Goal: Task Accomplishment & Management: Complete application form

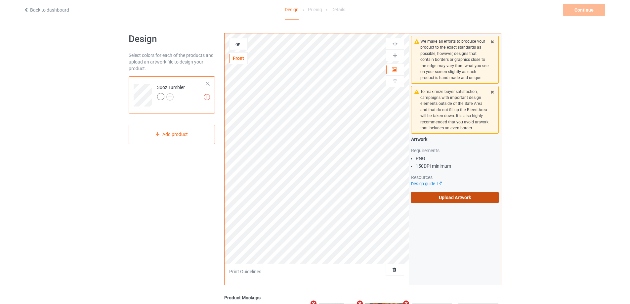
click at [435, 200] on label "Upload Artwork" at bounding box center [455, 197] width 88 height 11
click at [0, 0] on input "Upload Artwork" at bounding box center [0, 0] width 0 height 0
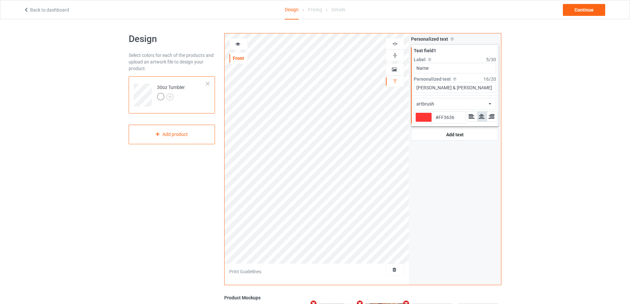
type input "#ff3636"
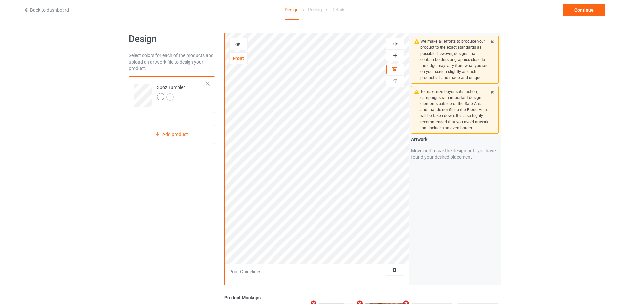
click at [237, 42] on icon at bounding box center [238, 43] width 6 height 5
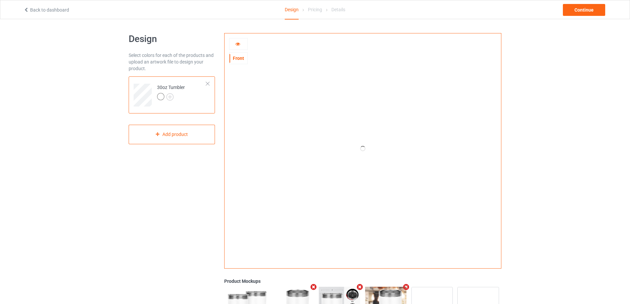
click at [237, 43] on icon at bounding box center [238, 43] width 6 height 5
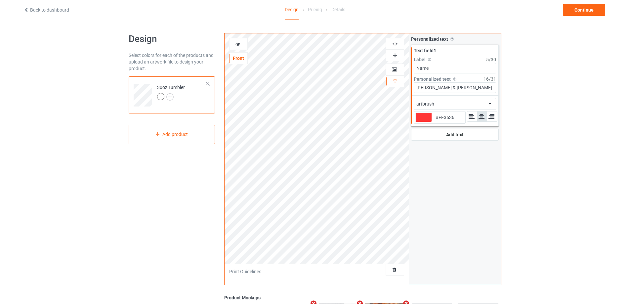
type input "#ff3636"
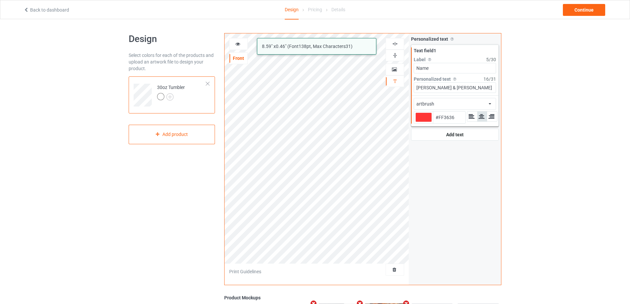
type input "#ff3636"
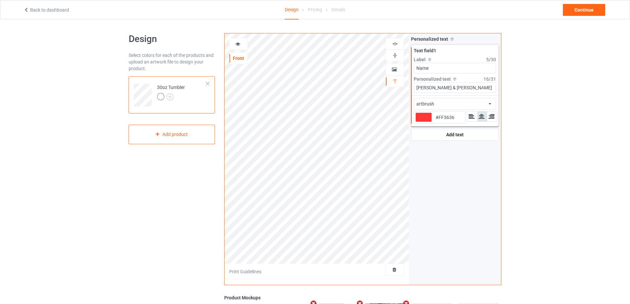
type input "#ff3636"
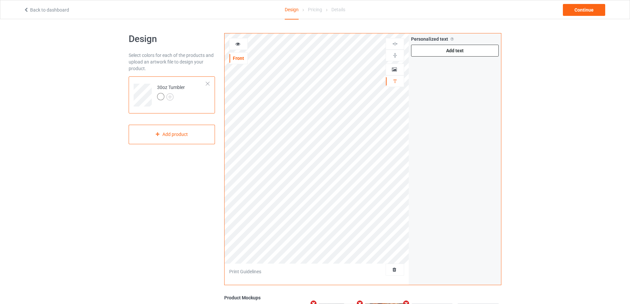
click at [451, 53] on div "Add text" at bounding box center [455, 51] width 88 height 12
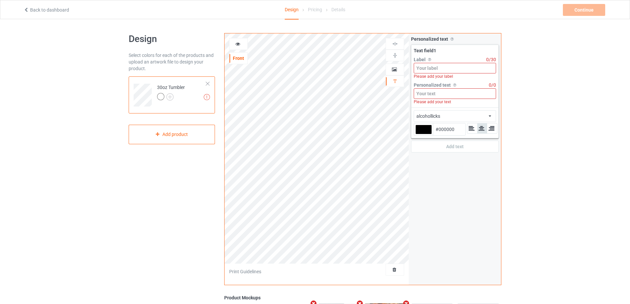
click at [442, 66] on input at bounding box center [455, 68] width 82 height 11
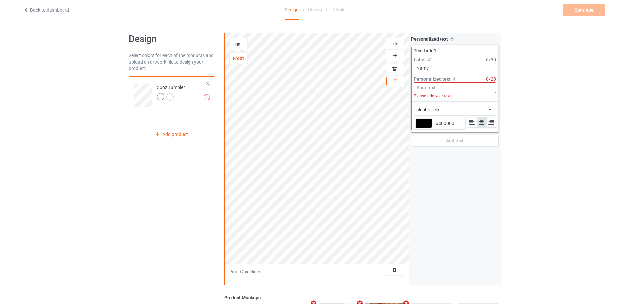
type input "Name 1"
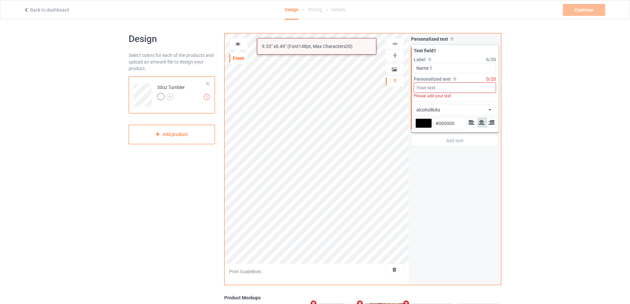
click at [448, 86] on input at bounding box center [455, 87] width 82 height 11
type input "Ư"
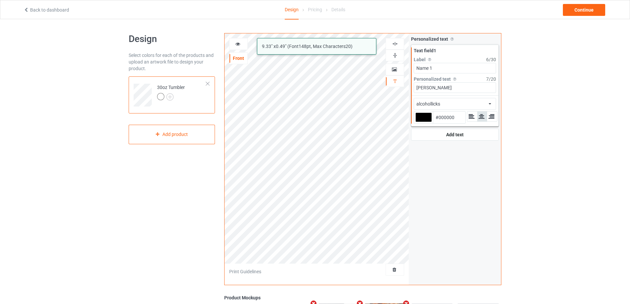
type input "William"
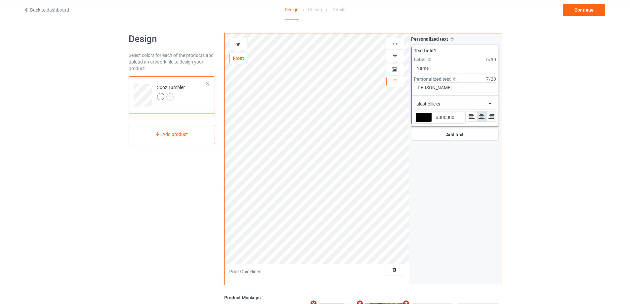
click at [477, 104] on div "alcohollicks african airstream aladdin alcohollicks aldo algerian almontesnow a…" at bounding box center [455, 104] width 82 height 12
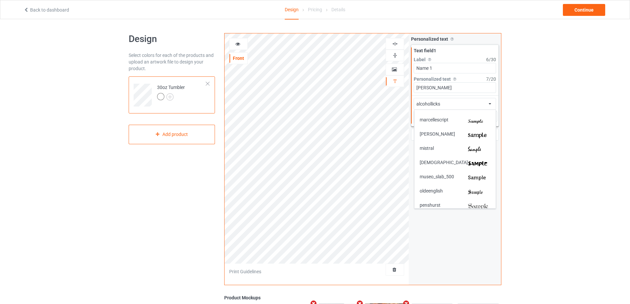
scroll to position [1091, 0]
click at [478, 147] on img at bounding box center [479, 148] width 22 height 7
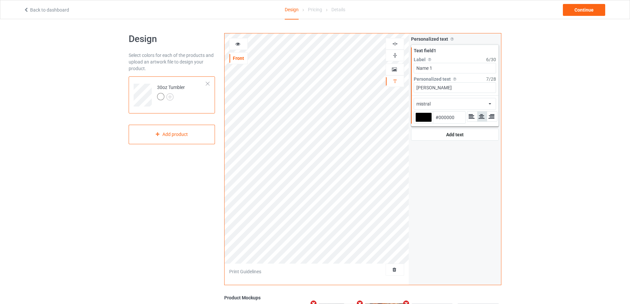
click at [237, 45] on icon at bounding box center [238, 43] width 6 height 5
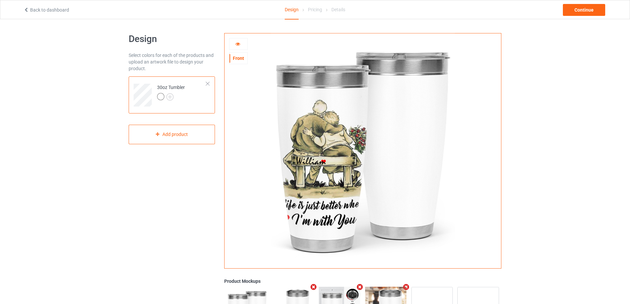
click at [237, 45] on icon at bounding box center [238, 43] width 6 height 5
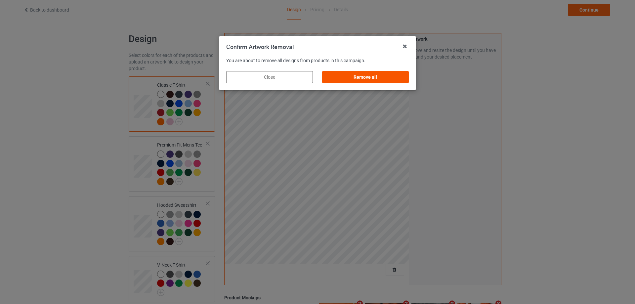
click at [346, 75] on div "Remove all" at bounding box center [365, 77] width 87 height 12
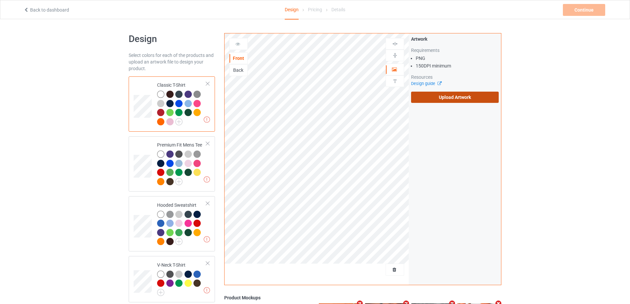
click at [454, 102] on label "Upload Artwork" at bounding box center [455, 97] width 88 height 11
click at [0, 0] on input "Upload Artwork" at bounding box center [0, 0] width 0 height 0
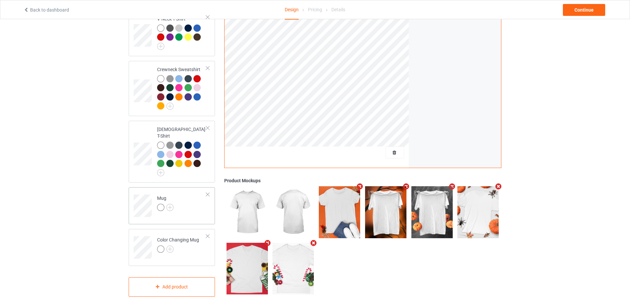
click at [181, 201] on td "Mug" at bounding box center [181, 203] width 57 height 27
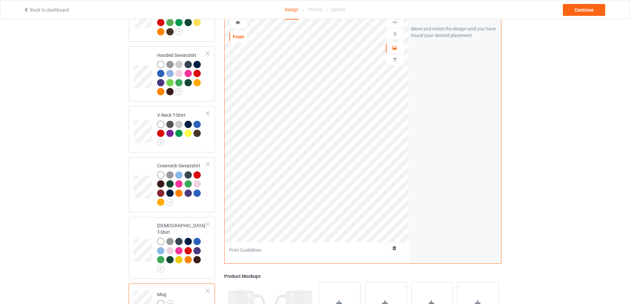
scroll to position [147, 0]
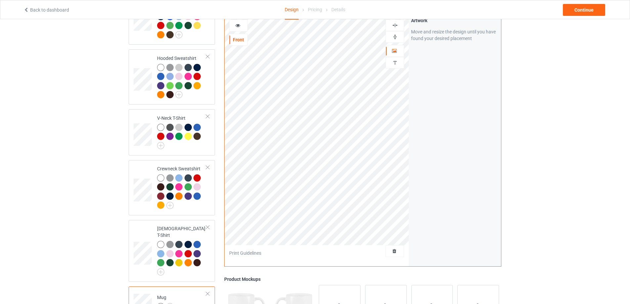
click at [395, 34] on img at bounding box center [395, 37] width 6 height 6
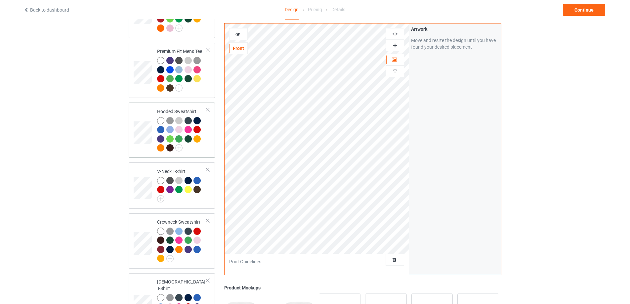
scroll to position [0, 0]
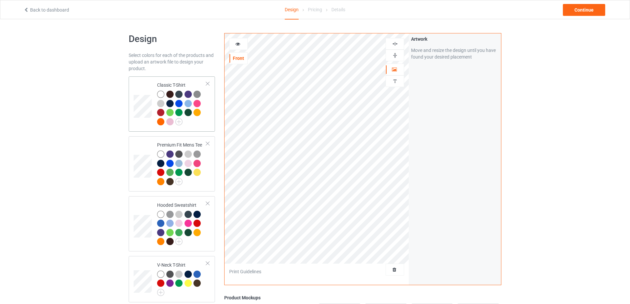
click at [146, 89] on td at bounding box center [144, 104] width 20 height 50
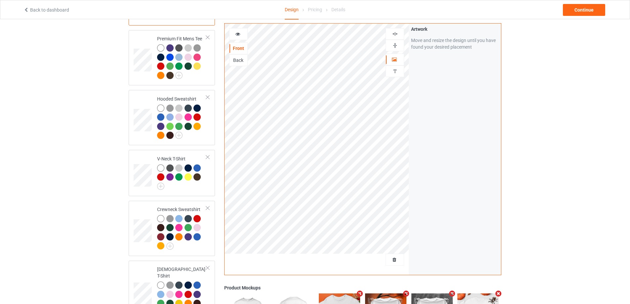
scroll to position [198, 0]
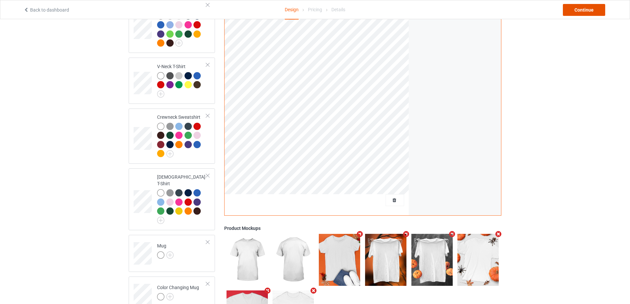
click at [577, 13] on div "Continue" at bounding box center [584, 10] width 42 height 12
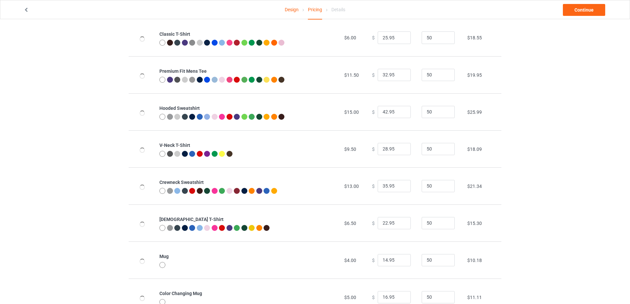
scroll to position [71, 0]
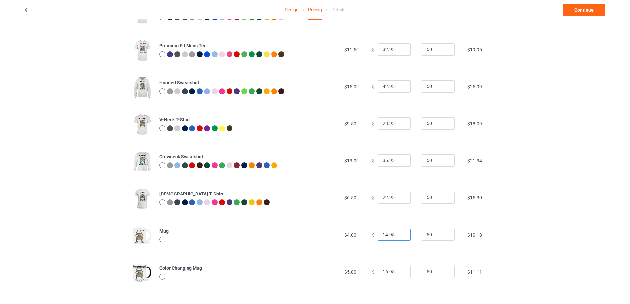
drag, startPoint x: 394, startPoint y: 235, endPoint x: 371, endPoint y: 235, distance: 23.5
click at [372, 235] on div "$ 14.95" at bounding box center [393, 234] width 42 height 13
type input "22.95"
drag, startPoint x: 392, startPoint y: 269, endPoint x: 343, endPoint y: 270, distance: 48.6
click at [343, 270] on tr "Color Changing Mug $5.00 $ 16.95 50 $11.11" at bounding box center [315, 271] width 373 height 37
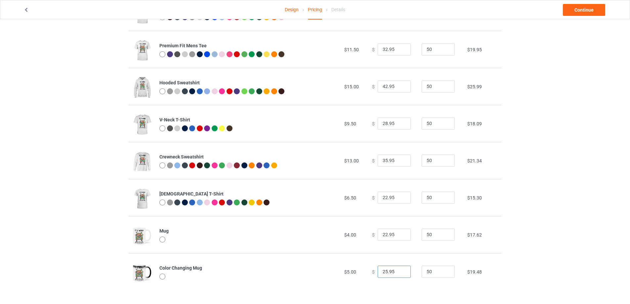
type input "25.95"
drag, startPoint x: 394, startPoint y: 197, endPoint x: 343, endPoint y: 197, distance: 50.9
click at [352, 197] on tr "[DEMOGRAPHIC_DATA] T-Shirt $6.50 $ 22.95 50 $15.30" at bounding box center [315, 197] width 373 height 37
type input "25.95"
click at [586, 11] on link "Continue" at bounding box center [584, 10] width 42 height 12
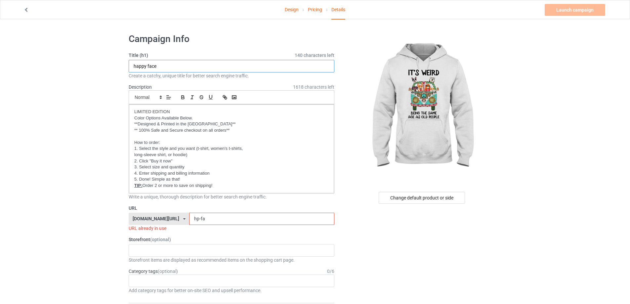
drag, startPoint x: 180, startPoint y: 64, endPoint x: 106, endPoint y: 64, distance: 74.0
type input "It's weird"
click at [204, 217] on input "hp-fa" at bounding box center [261, 219] width 145 height 13
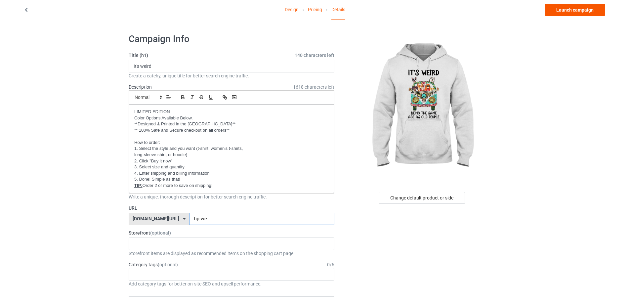
type input "hp-we"
click at [572, 8] on link "Launch campaign" at bounding box center [574, 10] width 60 height 12
